Goal: Task Accomplishment & Management: Use online tool/utility

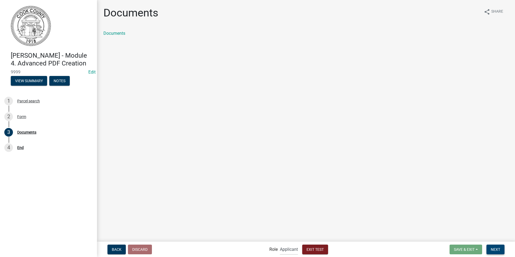
click at [499, 247] on span "Next" at bounding box center [495, 249] width 9 height 4
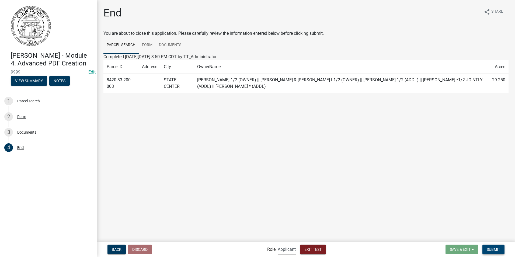
click at [495, 250] on span "Submit" at bounding box center [492, 249] width 13 height 4
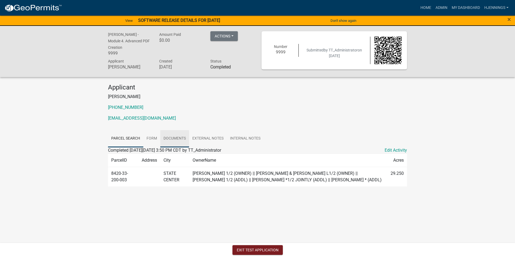
click at [163, 135] on link "Documents" at bounding box center [174, 138] width 29 height 17
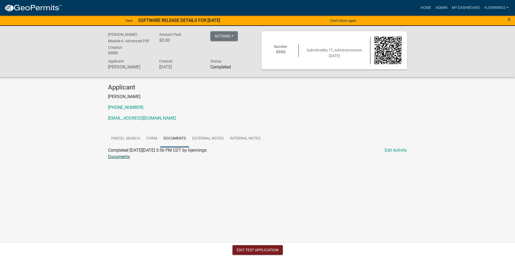
click at [120, 154] on link "Documents" at bounding box center [119, 156] width 22 height 5
click at [440, 6] on link "Admin" at bounding box center [441, 8] width 16 height 10
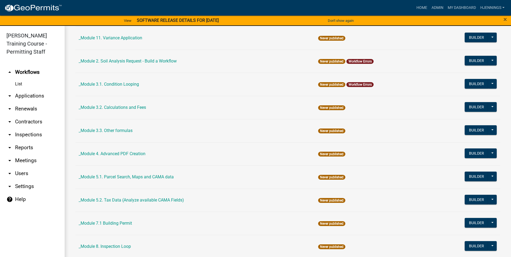
scroll to position [127, 0]
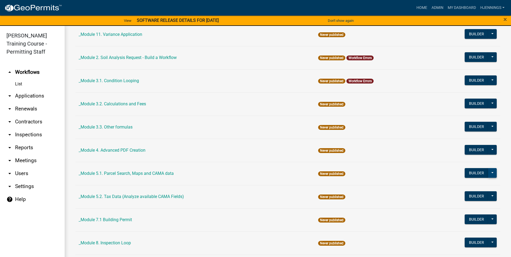
click at [490, 174] on button at bounding box center [492, 173] width 9 height 10
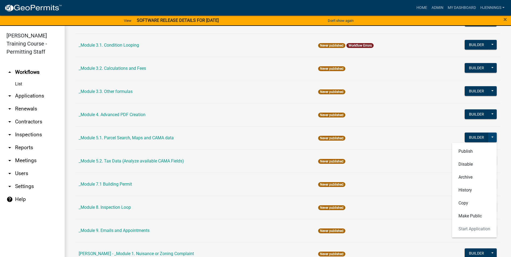
scroll to position [165, 0]
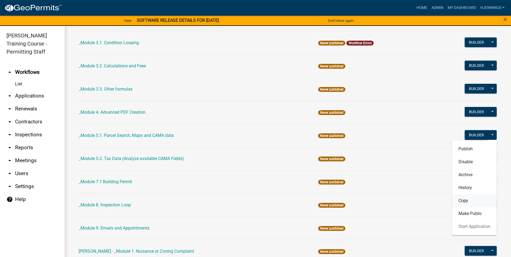
click at [463, 202] on button "Copy" at bounding box center [474, 200] width 45 height 13
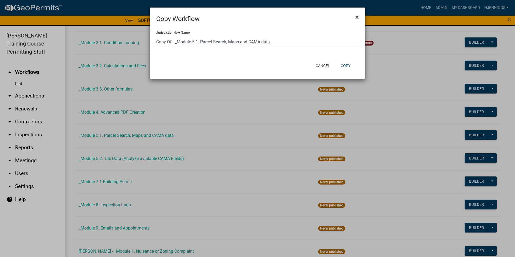
click at [355, 19] on span "×" at bounding box center [356, 17] width 3 height 8
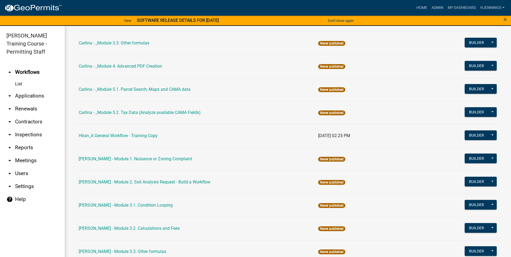
scroll to position [565, 0]
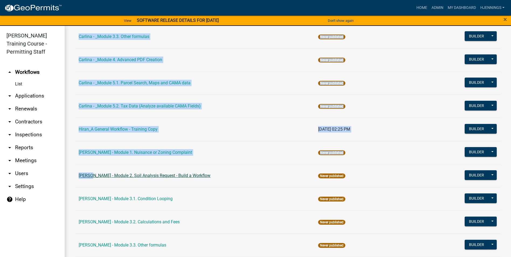
drag, startPoint x: 72, startPoint y: 176, endPoint x: 88, endPoint y: 177, distance: 16.5
click at [88, 177] on div "Workflows New Workflow Workflows Archive Name Last Published _A General Workflo…" at bounding box center [288, 155] width 446 height 1389
drag, startPoint x: 88, startPoint y: 177, endPoint x: 69, endPoint y: 182, distance: 20.1
click at [69, 182] on div "Workflows New Workflow Workflows Archive Name Last Published _A General Workflo…" at bounding box center [288, 155] width 446 height 1389
drag, startPoint x: 75, startPoint y: 174, endPoint x: 85, endPoint y: 176, distance: 10.3
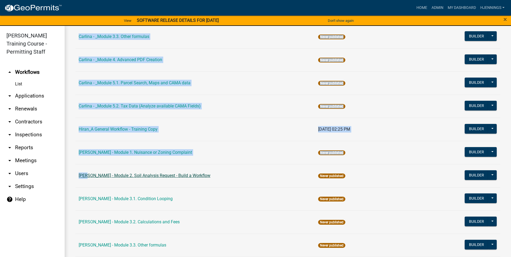
click at [85, 176] on div "Workflows New Workflow Workflows Archive Name Last Published _A General Workflo…" at bounding box center [288, 155] width 446 height 1389
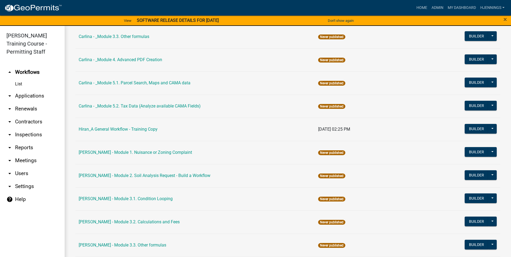
drag, startPoint x: 85, startPoint y: 176, endPoint x: 60, endPoint y: 218, distance: 49.0
click at [60, 218] on ul "arrow_drop_up Workflows List arrow_drop_down Applications Search by Parcel Sear…" at bounding box center [32, 162] width 65 height 202
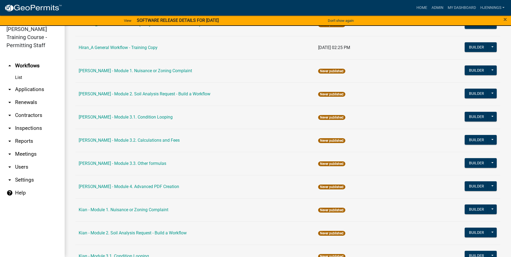
scroll to position [640, 0]
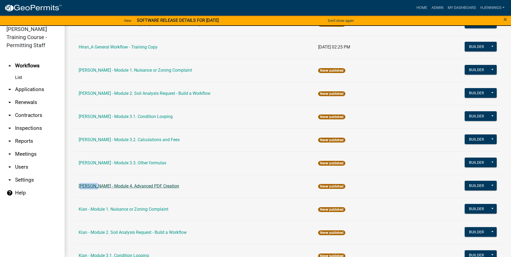
drag, startPoint x: 77, startPoint y: 186, endPoint x: 91, endPoint y: 187, distance: 14.0
click at [91, 187] on td "[PERSON_NAME] - Module 4. Advanced PDF Creation" at bounding box center [194, 185] width 239 height 23
copy link "[PERSON_NAME] -"
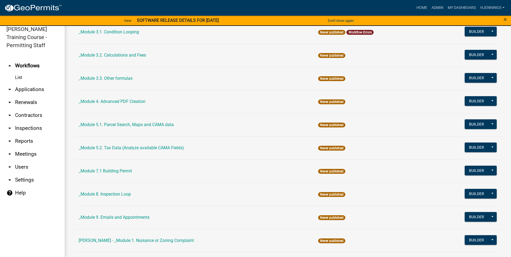
scroll to position [169, 0]
click at [488, 124] on button at bounding box center [492, 125] width 9 height 10
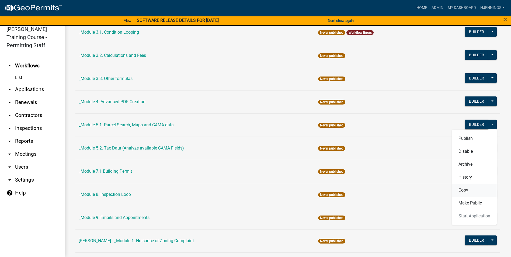
click at [457, 191] on button "Copy" at bounding box center [474, 190] width 45 height 13
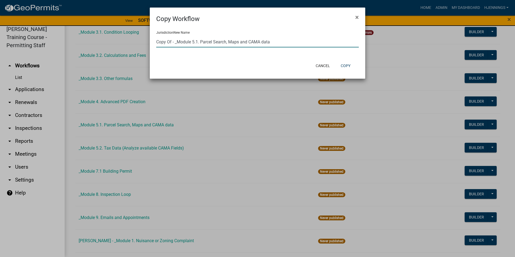
drag, startPoint x: 177, startPoint y: 44, endPoint x: 102, endPoint y: 29, distance: 77.1
click at [102, 29] on ngb-modal-window "Copy Workflow × Jurisdiction New Name Copy Of - _Module 5.1. Parcel Search, Map…" at bounding box center [257, 128] width 515 height 257
paste input "[PERSON_NAME] -"
type input "[PERSON_NAME] - Module 5.1. Parcel Search, Maps and CAMA data"
click at [350, 67] on button "Copy" at bounding box center [345, 66] width 18 height 10
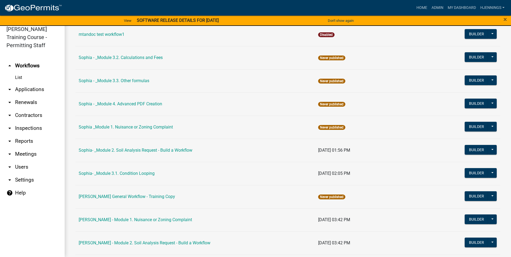
scroll to position [1119, 0]
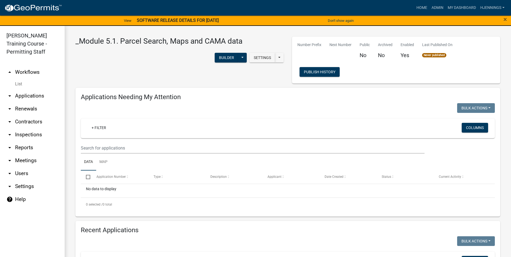
scroll to position [0, 0]
